Goal: Browse casually

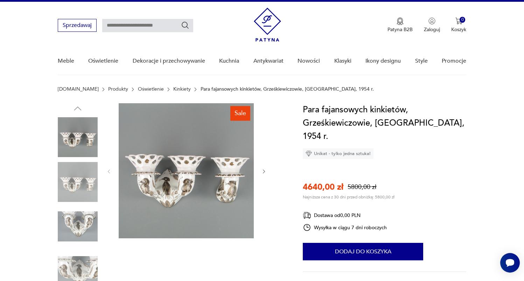
scroll to position [14, 0]
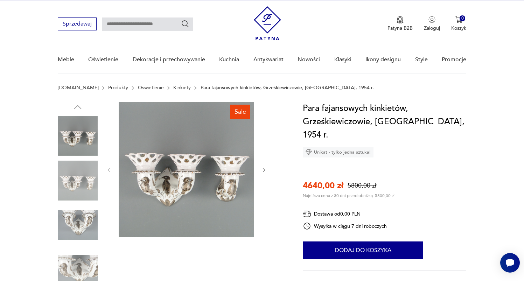
click at [84, 186] on img at bounding box center [78, 181] width 40 height 40
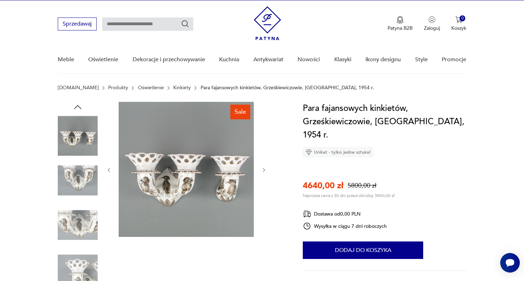
click at [80, 134] on img at bounding box center [78, 136] width 40 height 40
click at [70, 192] on img at bounding box center [78, 181] width 40 height 40
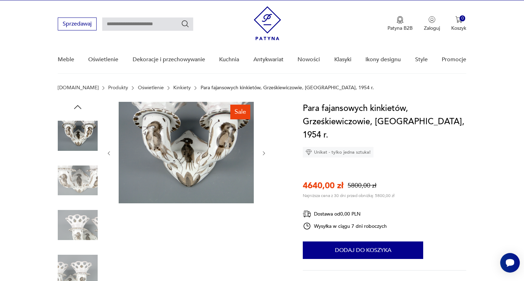
click at [73, 227] on img at bounding box center [78, 225] width 40 height 40
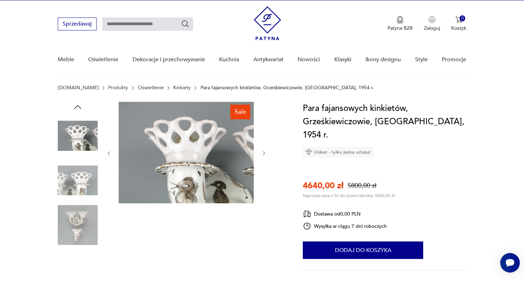
click at [73, 227] on img at bounding box center [78, 225] width 40 height 40
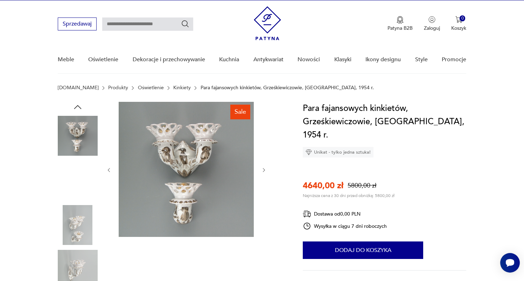
click at [75, 251] on img at bounding box center [78, 270] width 40 height 40
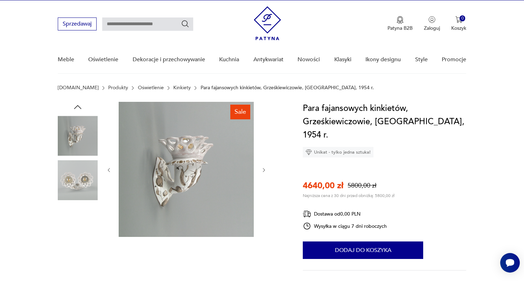
click at [75, 251] on img at bounding box center [78, 270] width 40 height 40
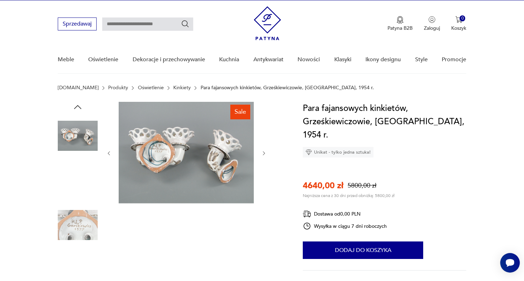
click at [75, 251] on img at bounding box center [78, 270] width 40 height 40
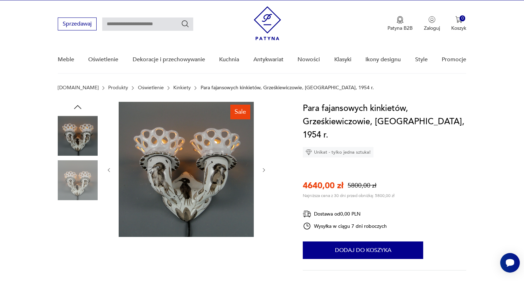
click at [77, 141] on img at bounding box center [78, 136] width 40 height 40
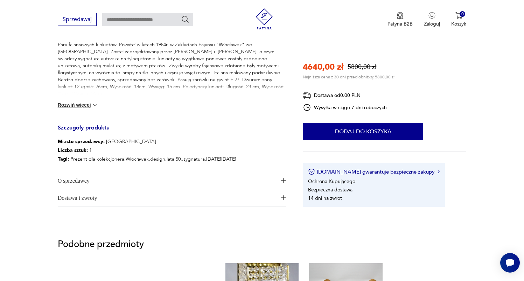
scroll to position [0, 0]
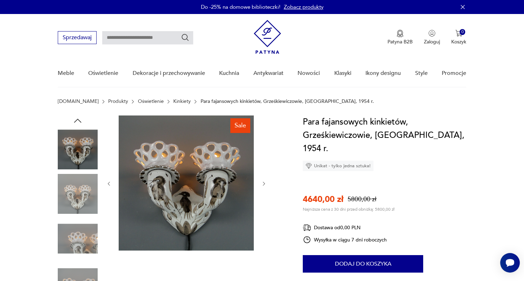
click at [95, 146] on img at bounding box center [78, 149] width 40 height 40
